Goal: Transaction & Acquisition: Purchase product/service

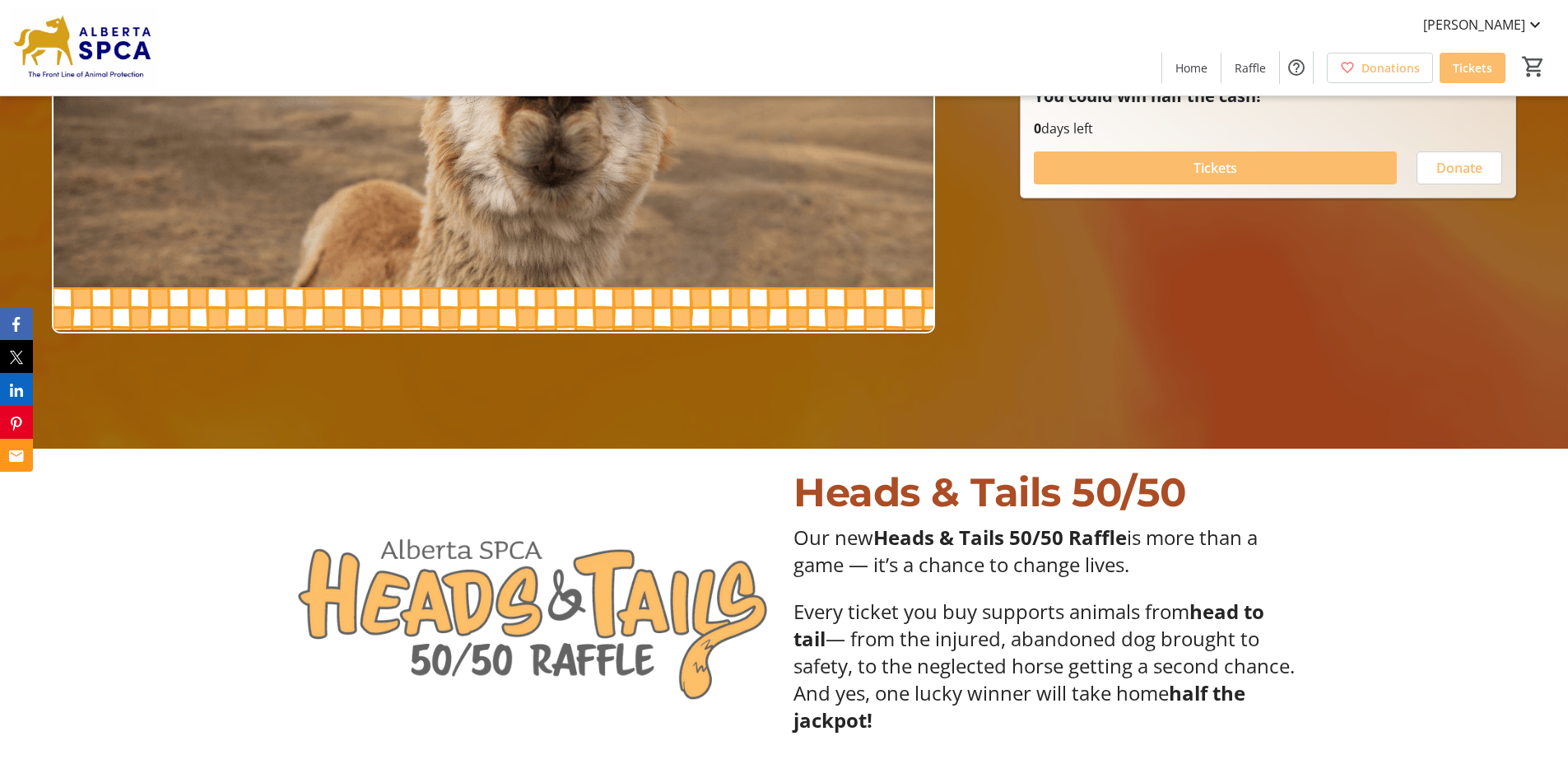
scroll to position [220, 0]
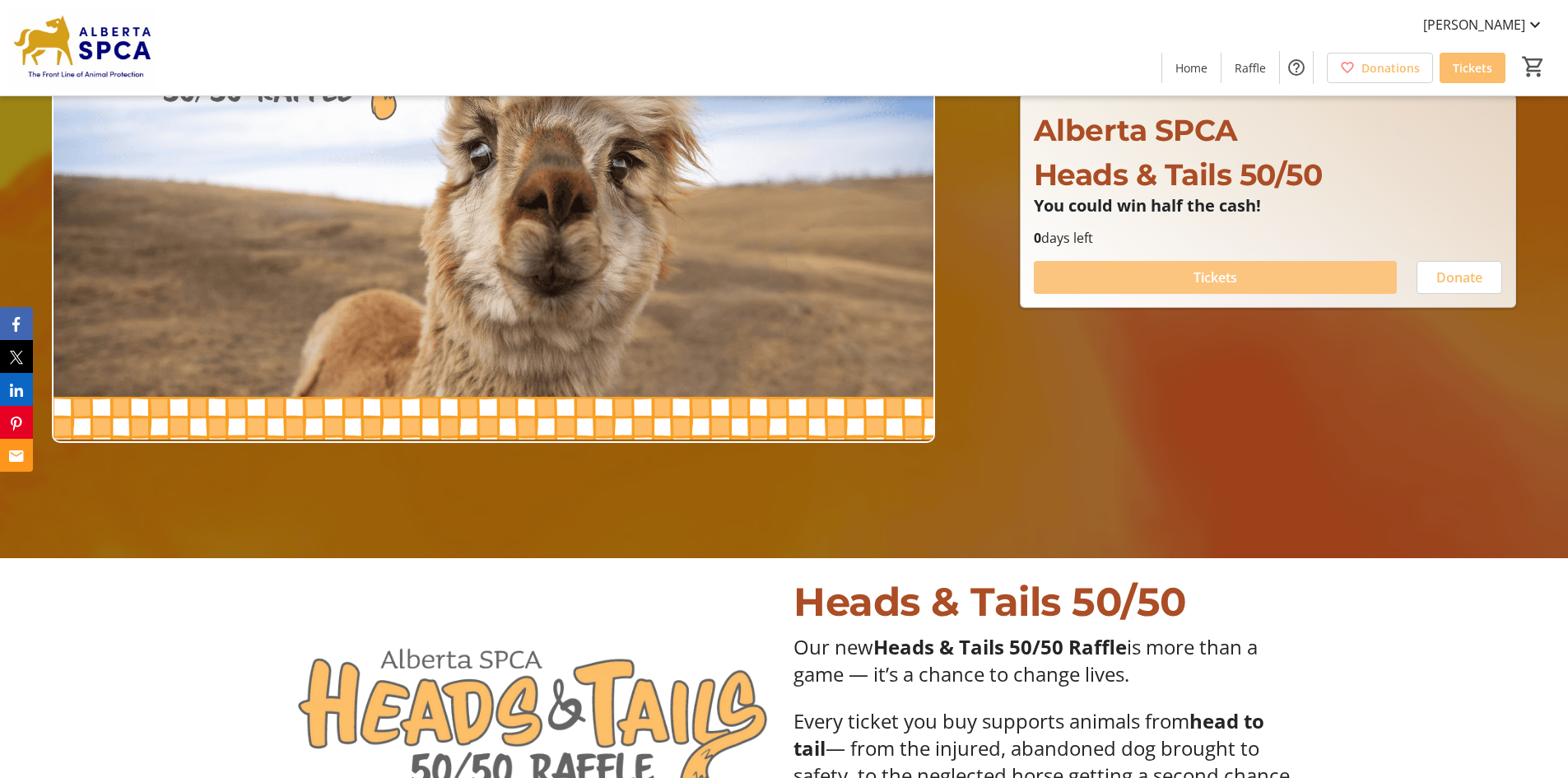
click at [1212, 274] on span "Tickets" at bounding box center [1215, 278] width 44 height 20
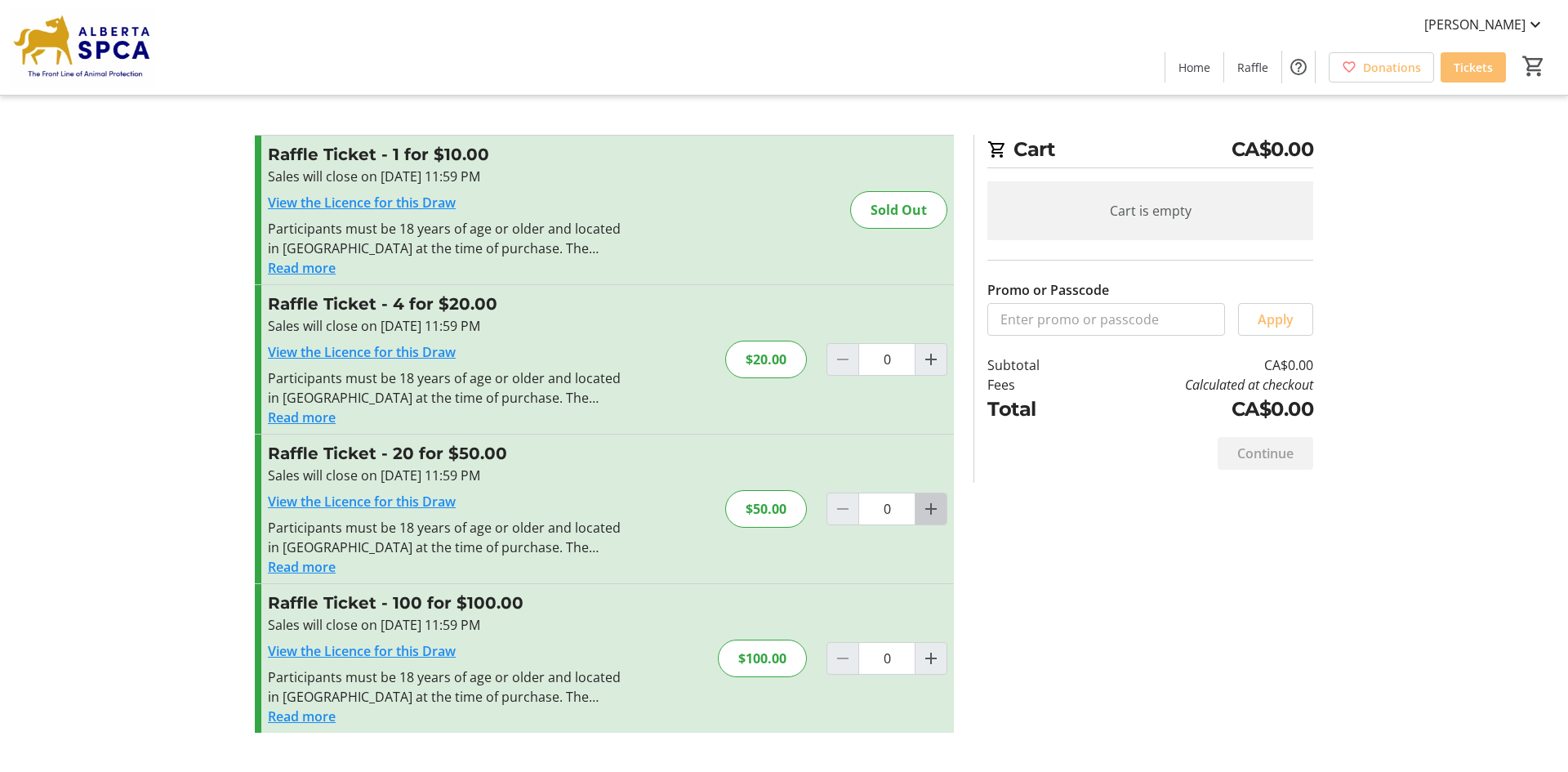
click at [928, 506] on mat-icon "Increment by one" at bounding box center [932, 508] width 20 height 20
type input "1"
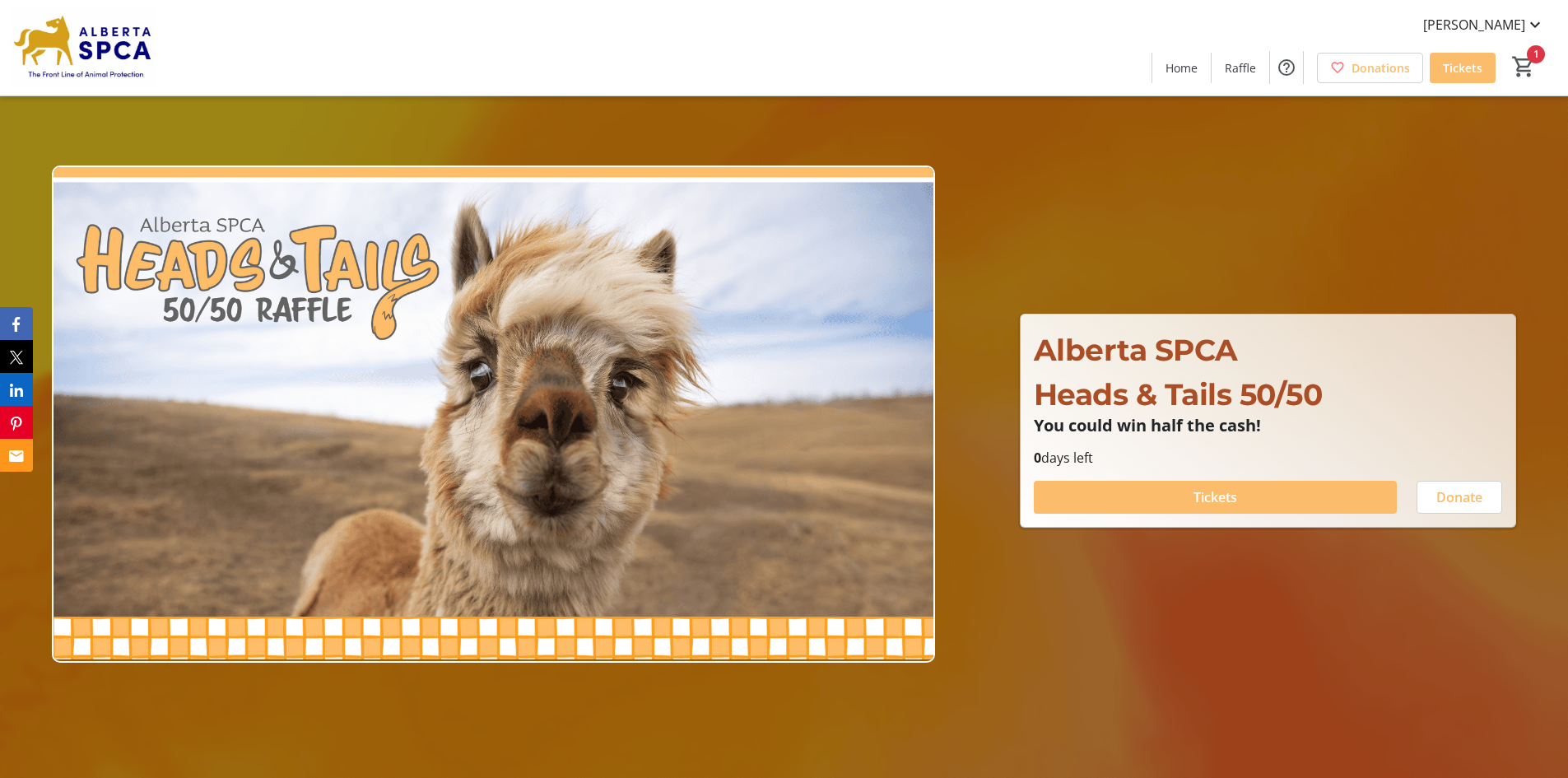
type input "1"
click at [1206, 496] on span "Tickets" at bounding box center [1215, 498] width 44 height 20
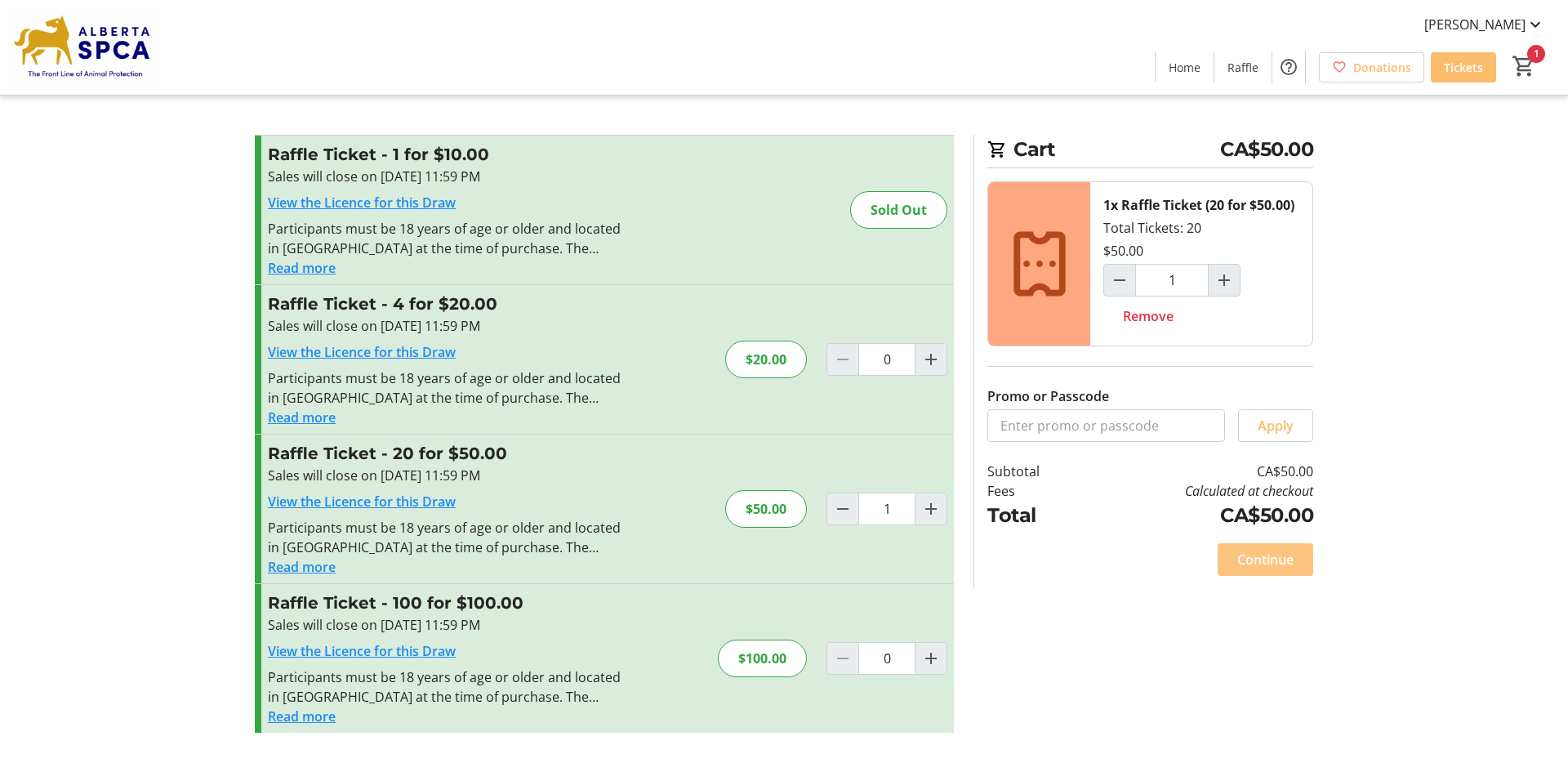
click at [1254, 558] on span "Continue" at bounding box center [1265, 560] width 56 height 20
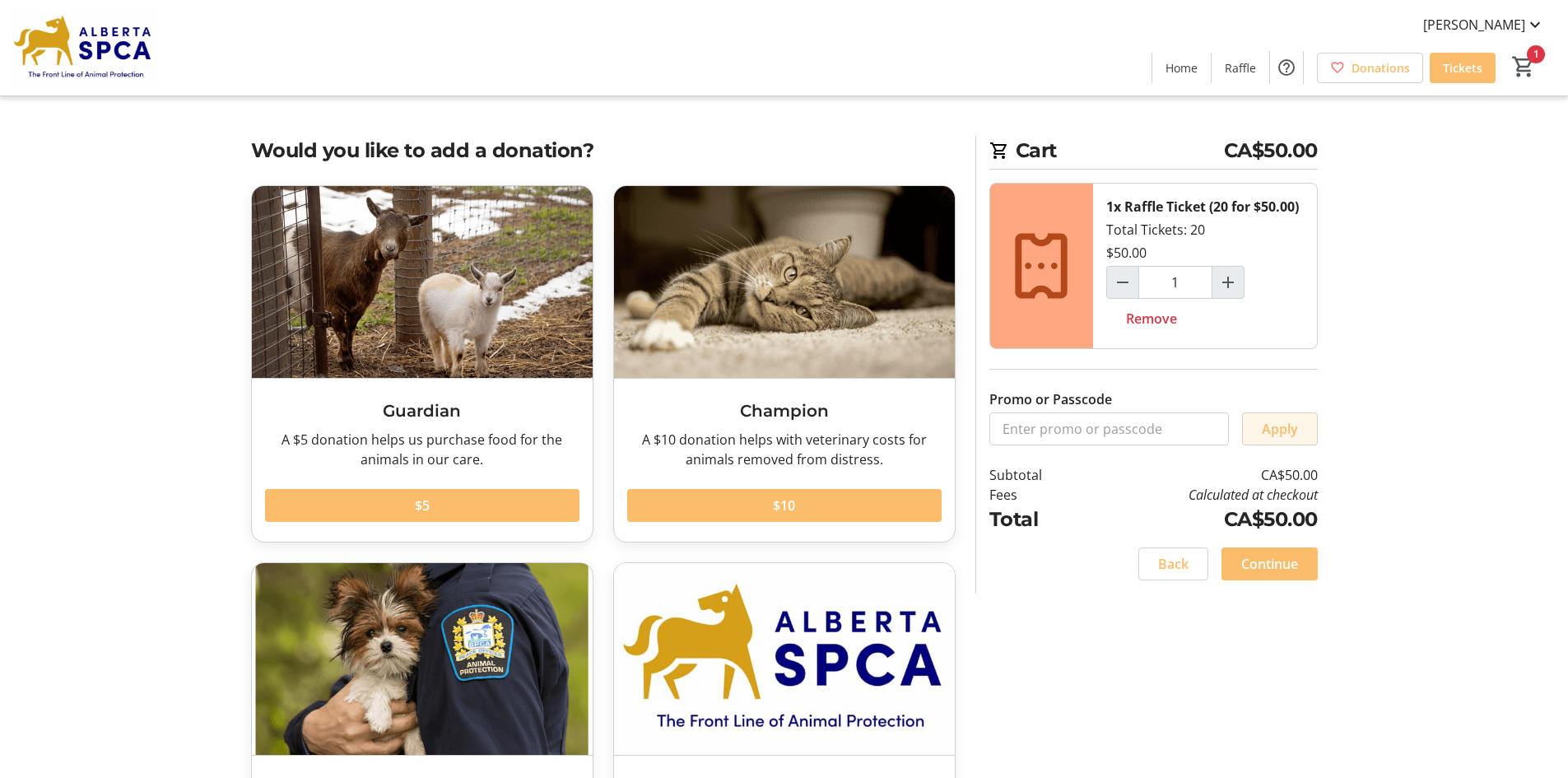
click at [1267, 424] on span "Apply" at bounding box center [1280, 429] width 37 height 20
click at [1076, 424] on input "Promo or Passcode" at bounding box center [1109, 428] width 240 height 33
drag, startPoint x: 1245, startPoint y: 559, endPoint x: 1294, endPoint y: 540, distance: 52.6
click at [1245, 558] on span "Continue" at bounding box center [1269, 564] width 56 height 20
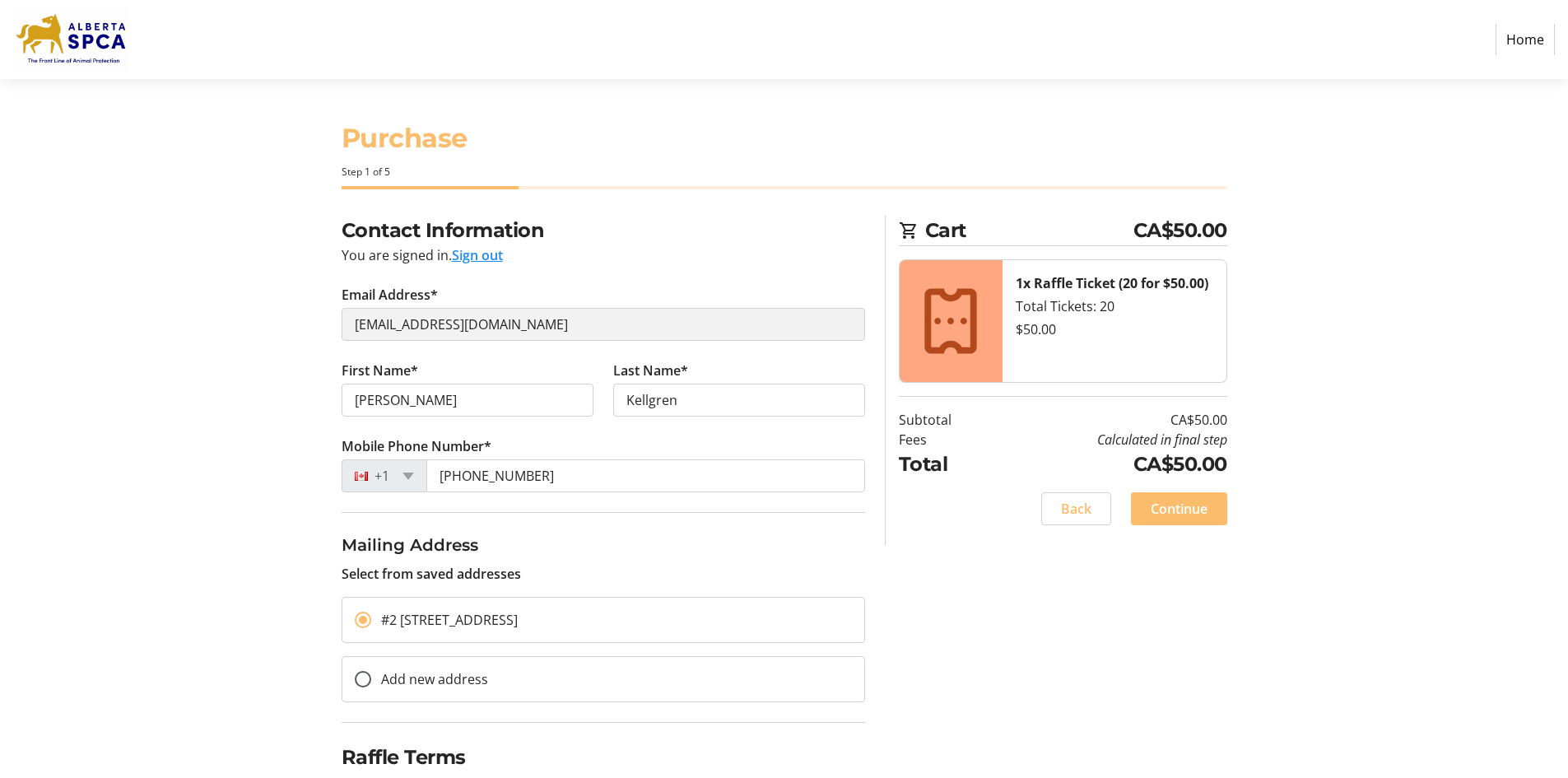
scroll to position [66, 0]
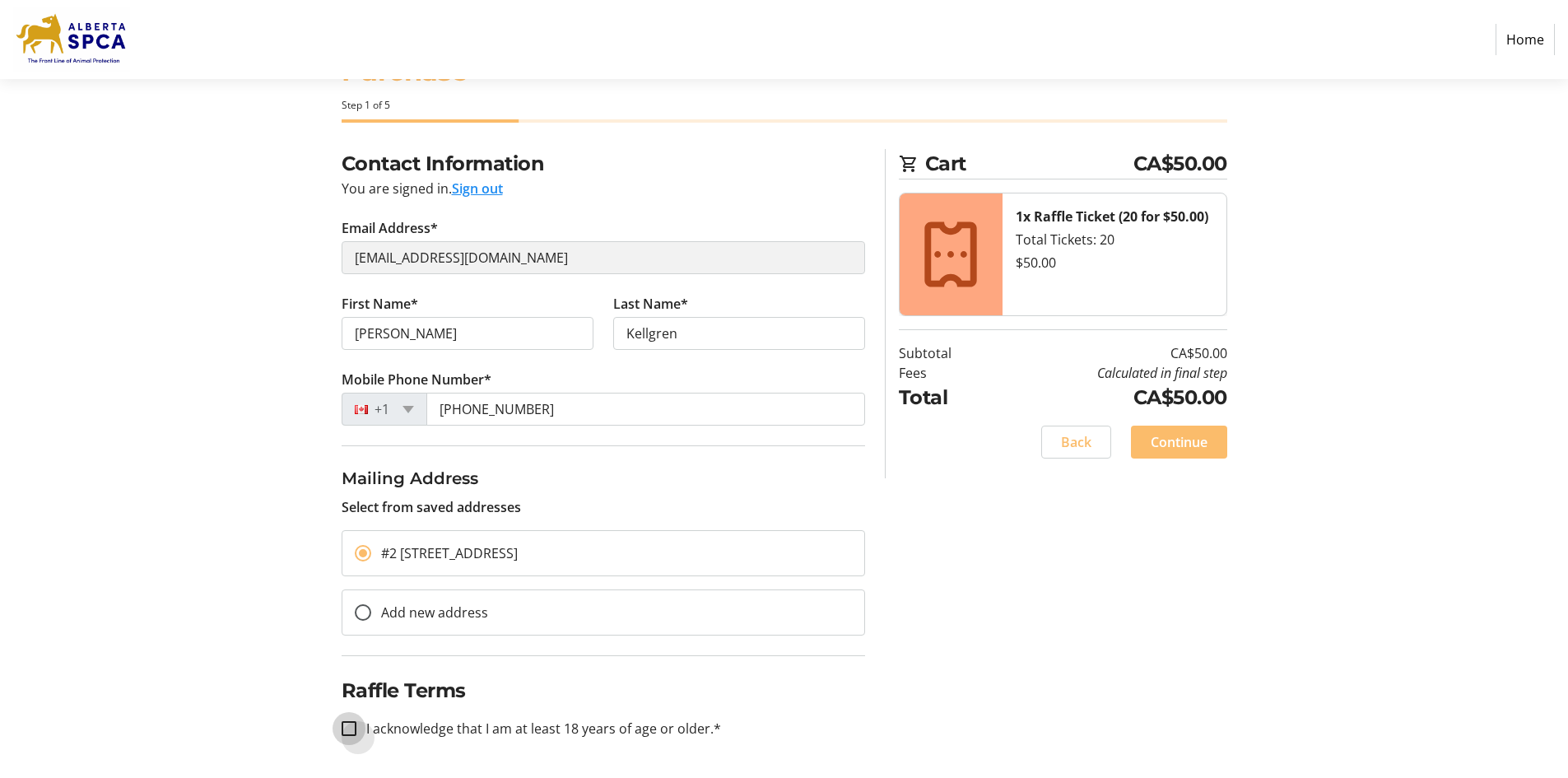
click at [351, 726] on input "I acknowledge that I am at least 18 years of age or older.*" at bounding box center [349, 727] width 15 height 15
checkbox input "true"
click at [1167, 443] on span "Continue" at bounding box center [1178, 442] width 56 height 20
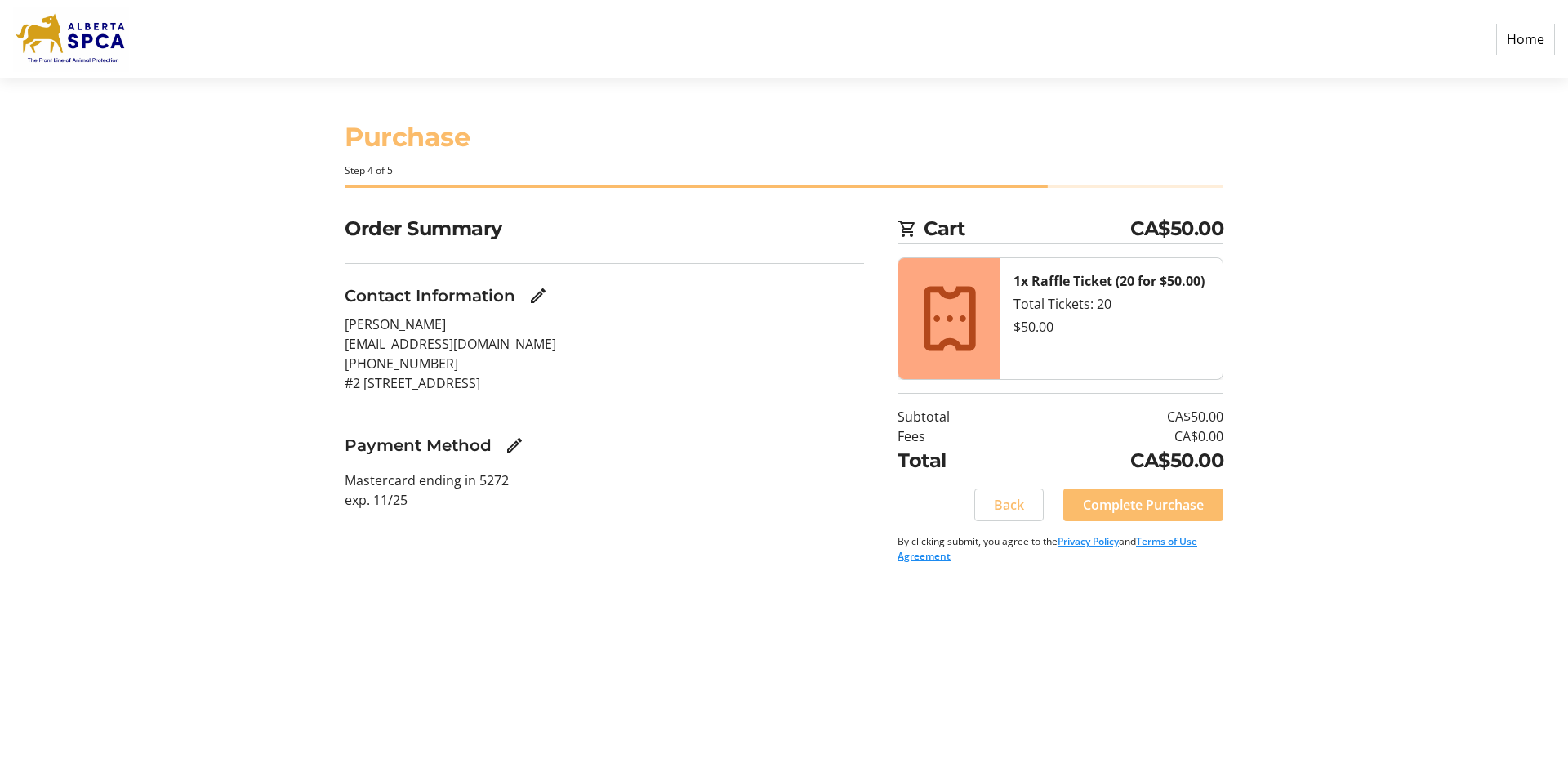
click at [354, 481] on p "Mastercard ending in 5272 exp. [CREDIT_CARD_DATA]" at bounding box center [604, 490] width 519 height 39
click at [513, 439] on mat-icon "Edit Payment Method" at bounding box center [514, 445] width 20 height 20
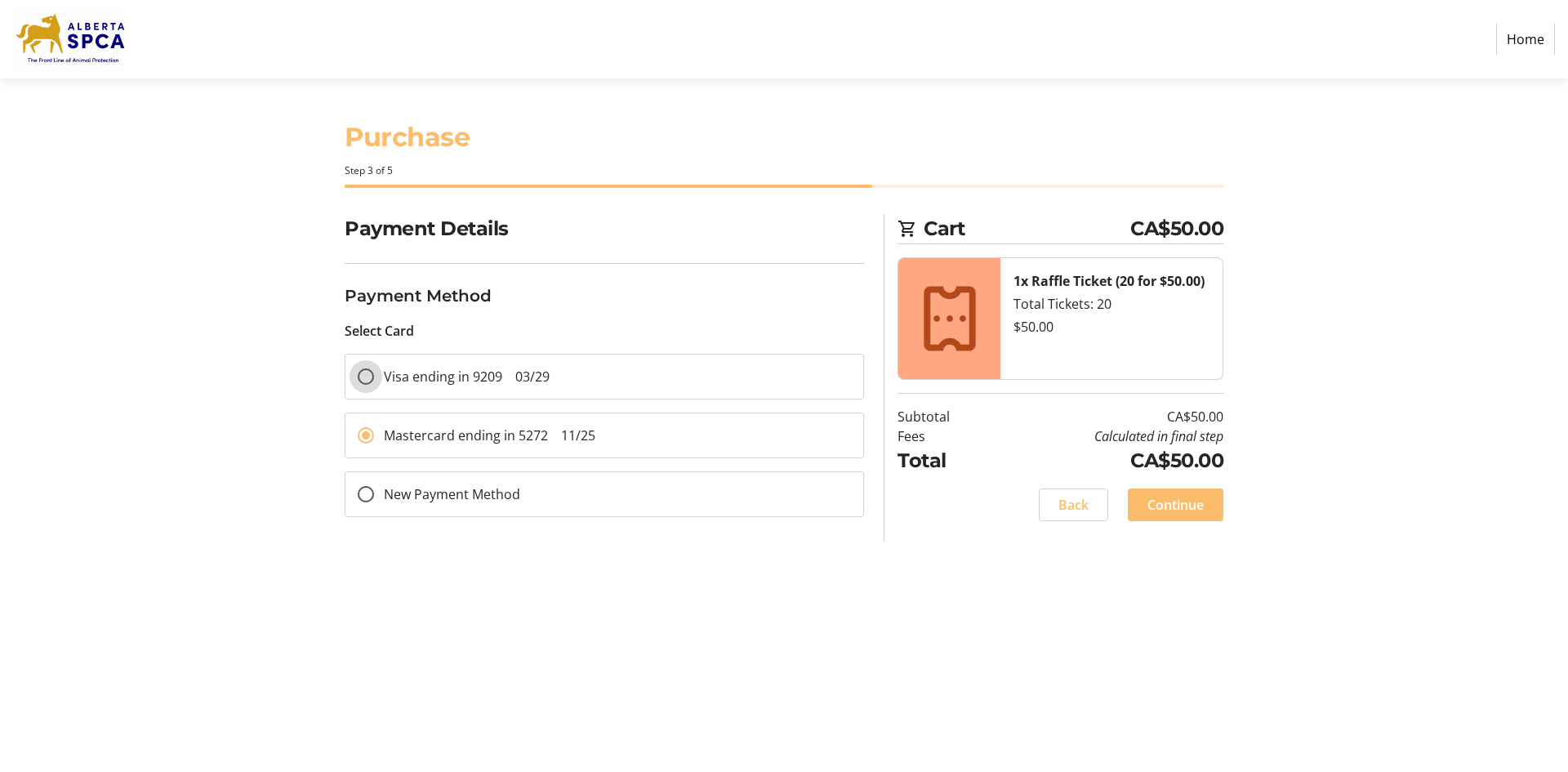
click at [365, 374] on input "Visa ending in 9209 03/29" at bounding box center [366, 376] width 17 height 17
radio input "true"
click at [1179, 507] on span "Continue" at bounding box center [1176, 505] width 56 height 20
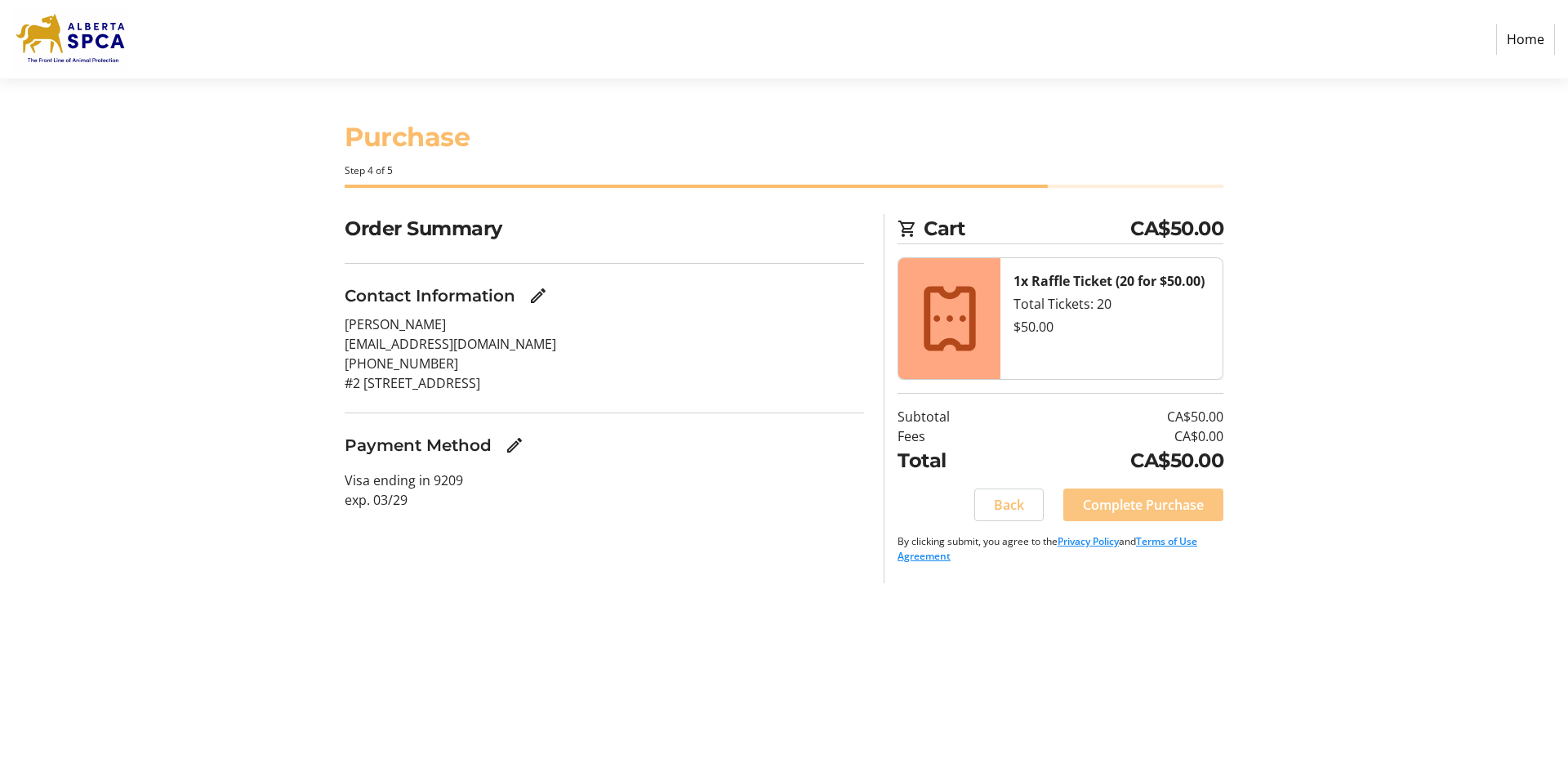
click at [1140, 498] on span "Complete Purchase" at bounding box center [1143, 505] width 121 height 20
